Goal: Find specific page/section: Find specific page/section

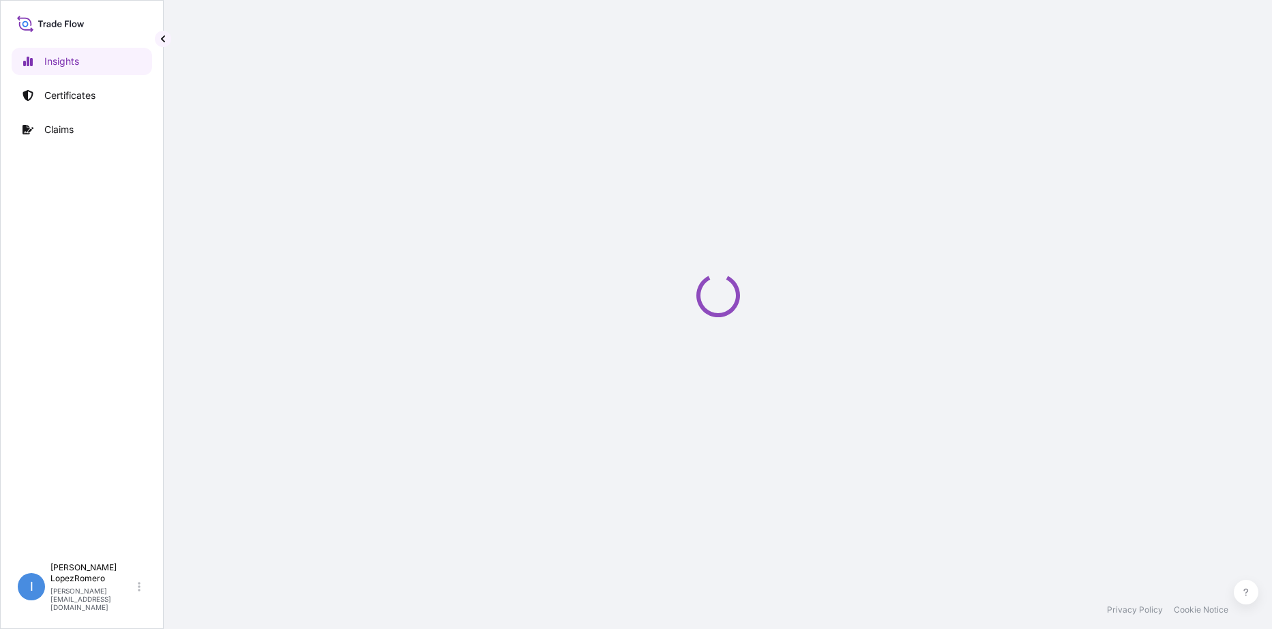
select select "2025"
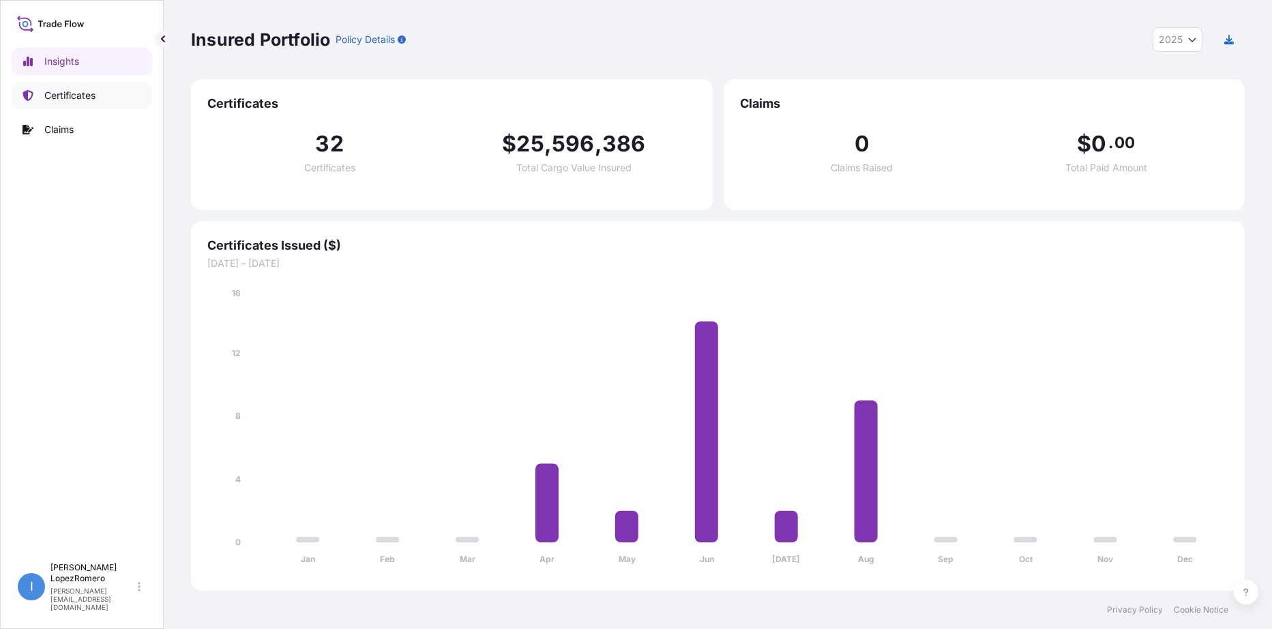
click at [93, 95] on p "Certificates" at bounding box center [69, 96] width 51 height 14
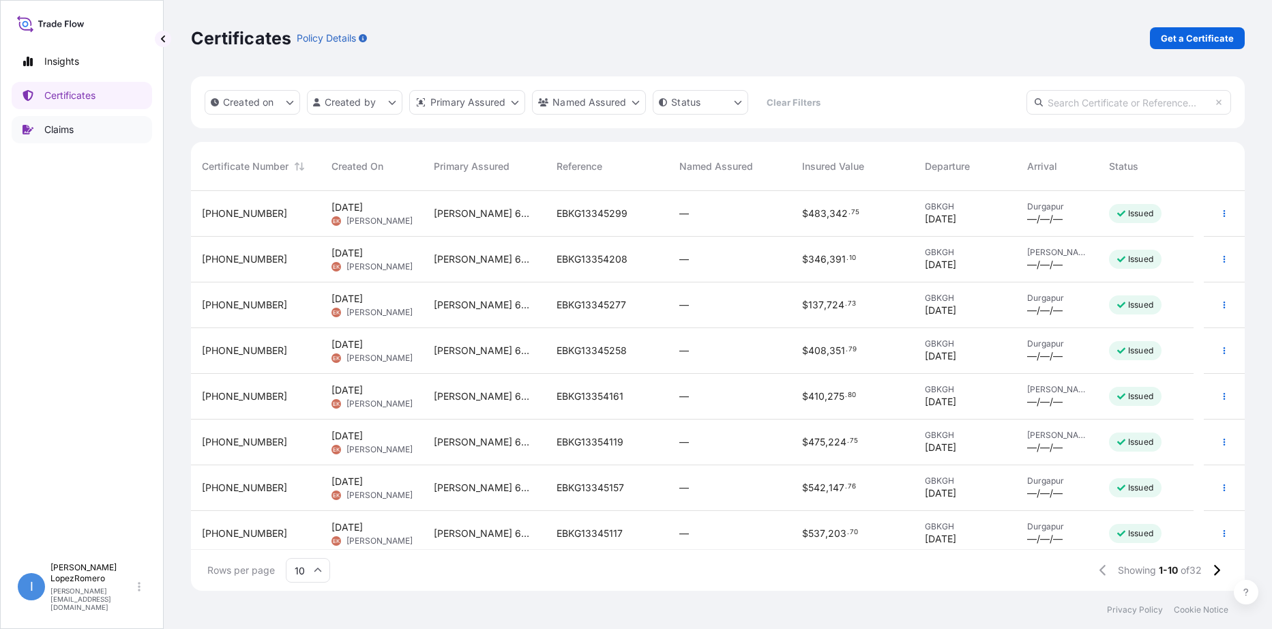
click at [72, 130] on p "Claims" at bounding box center [58, 130] width 29 height 14
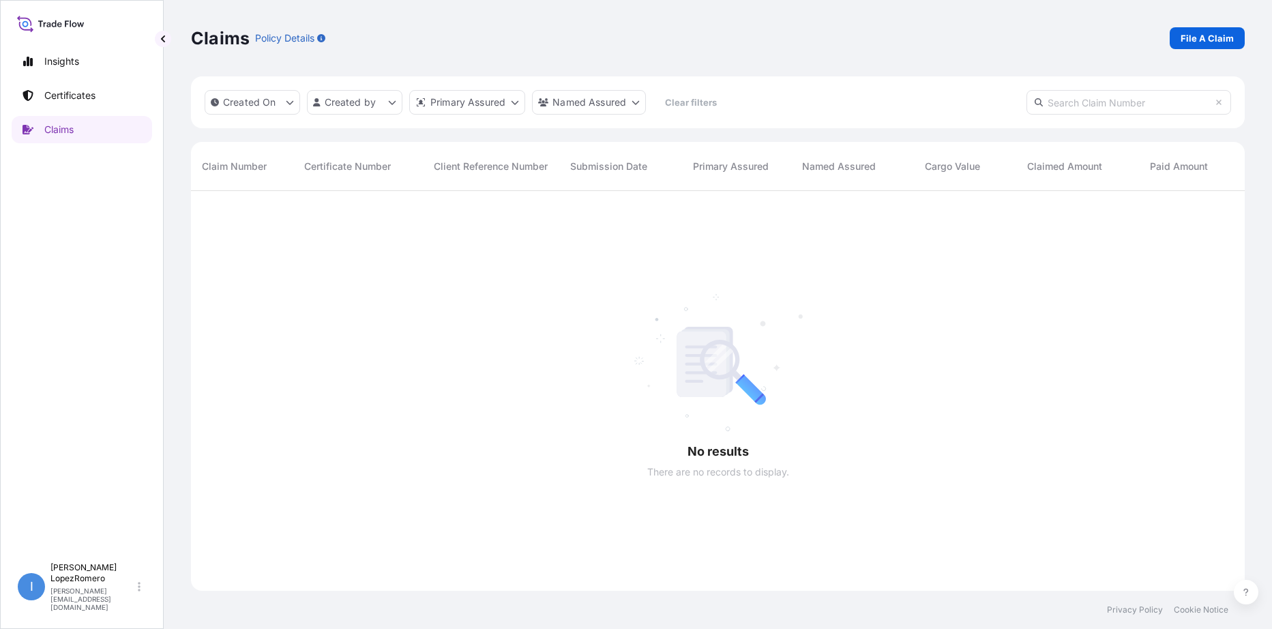
scroll to position [438, 1043]
click at [70, 93] on p "Certificates" at bounding box center [69, 96] width 51 height 14
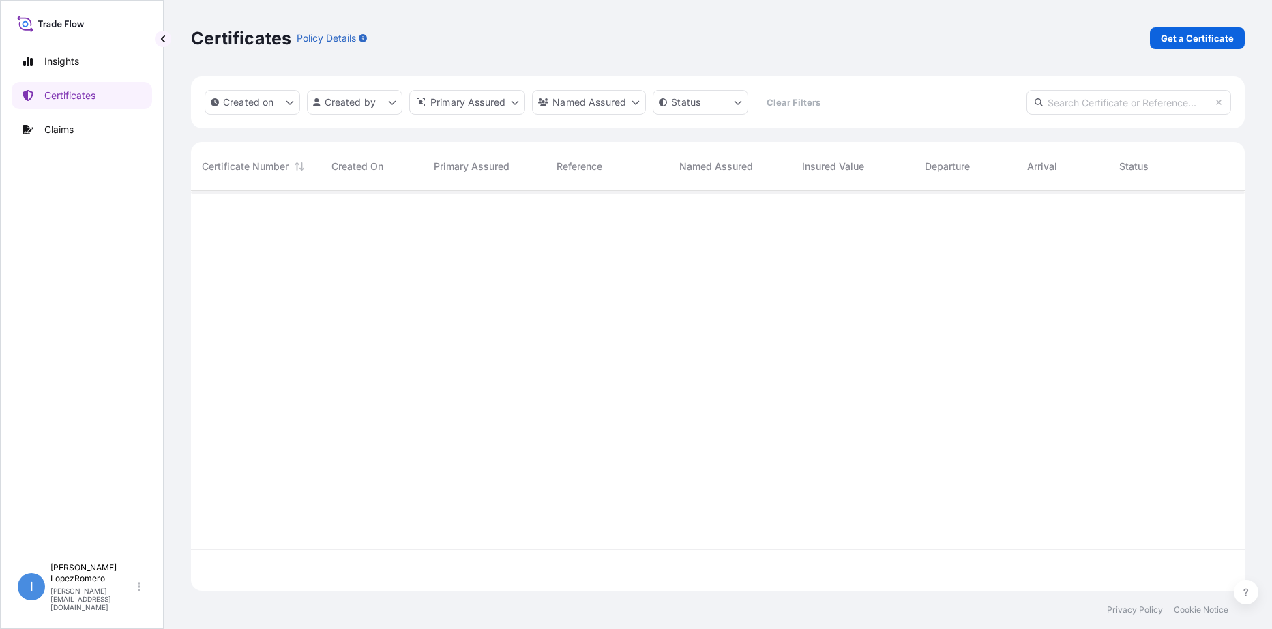
scroll to position [397, 1043]
